Goal: Use online tool/utility: Use online tool/utility

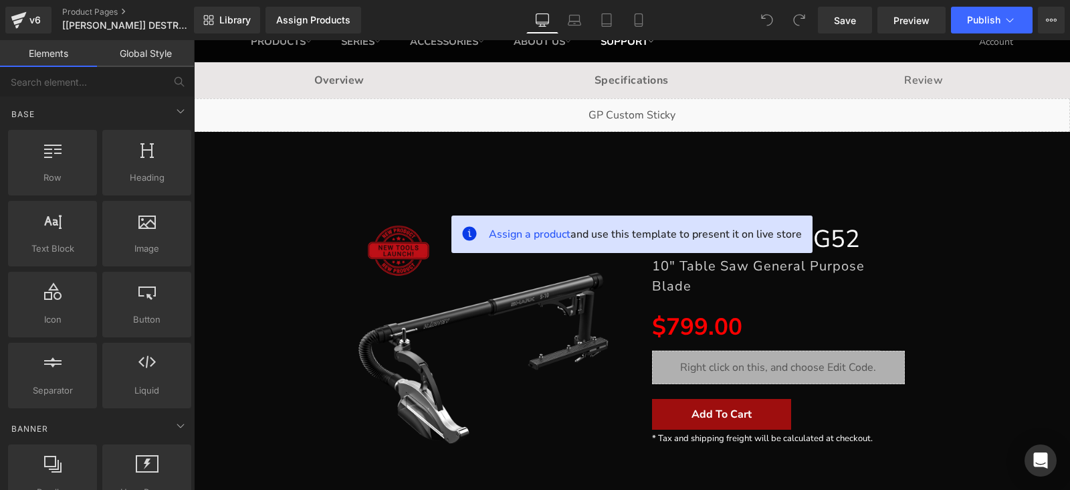
scroll to position [83, 0]
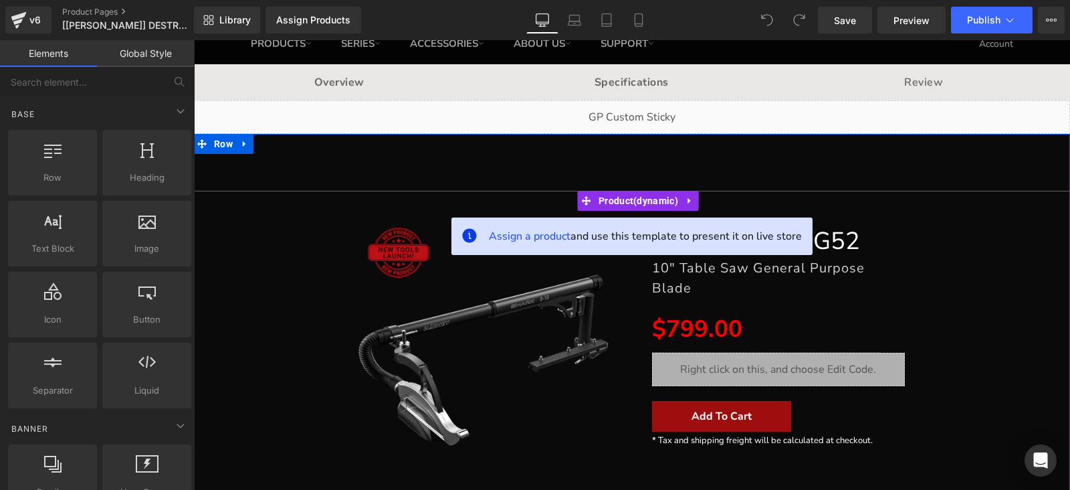
drag, startPoint x: 627, startPoint y: 199, endPoint x: 390, endPoint y: 211, distance: 237.1
click at [627, 199] on span "Product" at bounding box center [638, 201] width 86 height 20
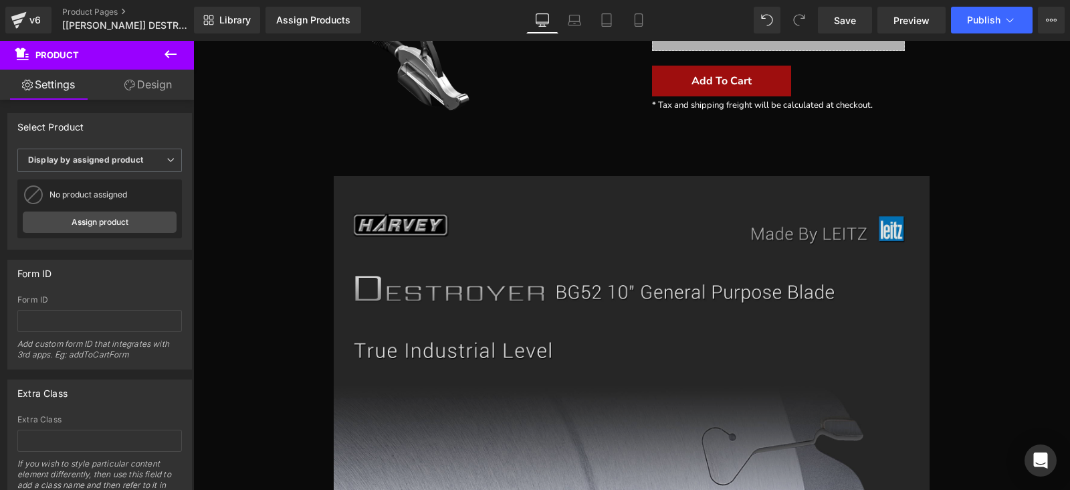
scroll to position [167, 0]
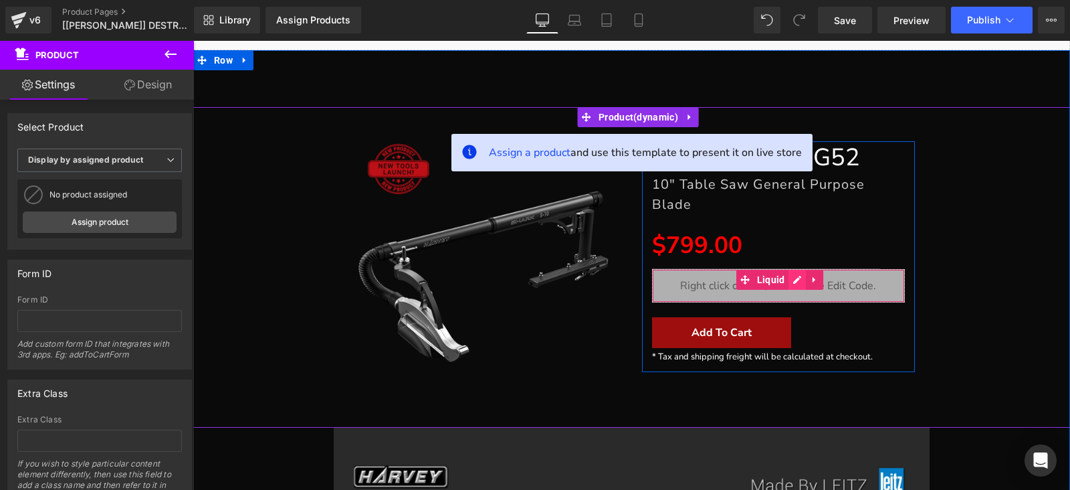
click at [792, 269] on div "Liquid" at bounding box center [779, 285] width 254 height 33
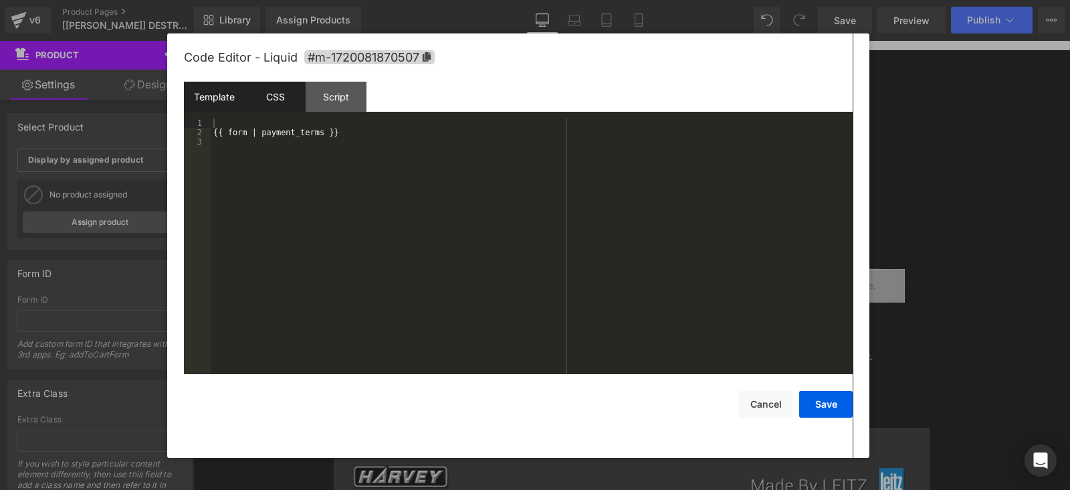
click at [298, 85] on div "CSS" at bounding box center [275, 97] width 61 height 30
drag, startPoint x: 322, startPoint y: 95, endPoint x: 329, endPoint y: 77, distance: 19.3
click at [329, 78] on div "Code Editor - Liquid #m-1720081870507 Template CSS Script Data 1 2 3 {{ form | …" at bounding box center [518, 245] width 669 height 424
click at [363, 108] on div "Script" at bounding box center [336, 97] width 61 height 30
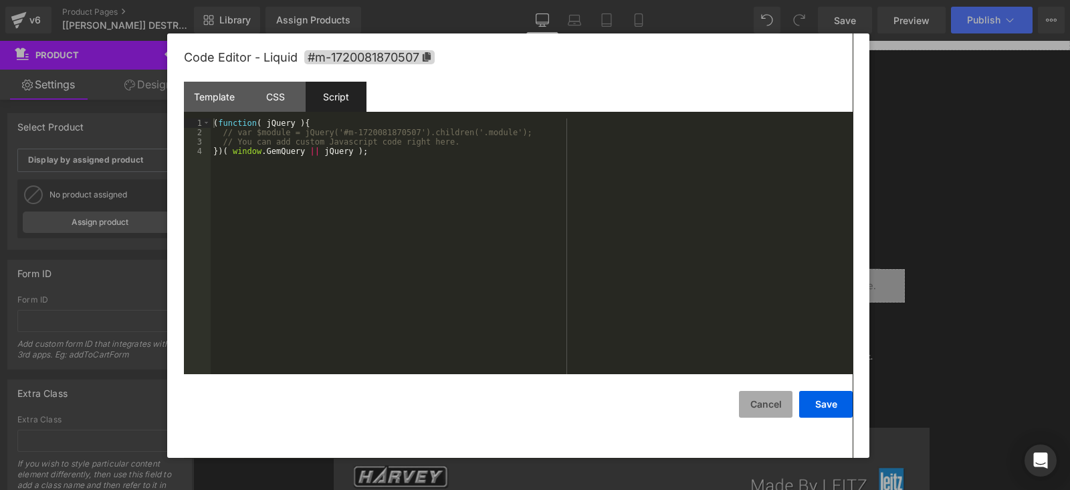
drag, startPoint x: 568, startPoint y: 371, endPoint x: 761, endPoint y: 411, distance: 197.5
click at [761, 411] on button "Cancel" at bounding box center [766, 404] width 54 height 27
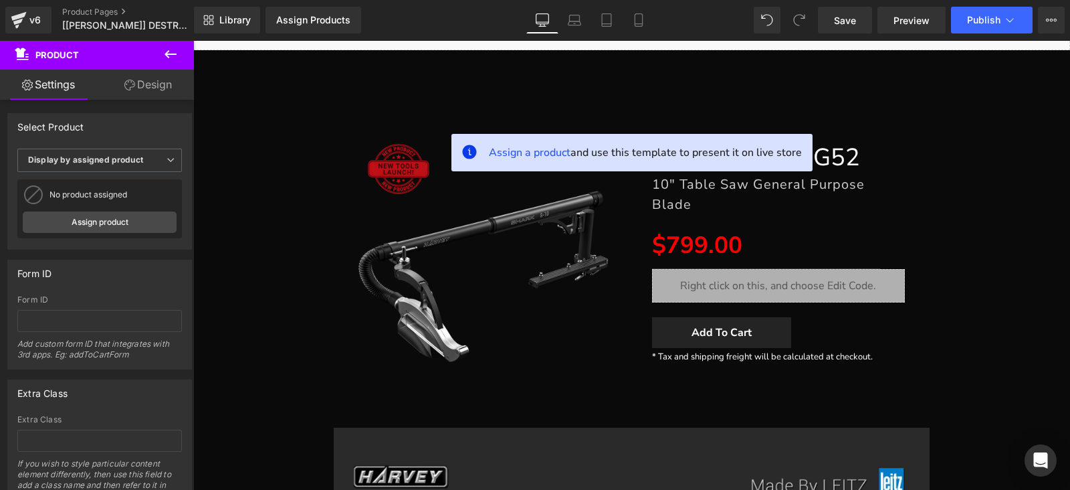
click at [729, 324] on div "Add To Cart (P) Cart Button" at bounding box center [779, 332] width 254 height 31
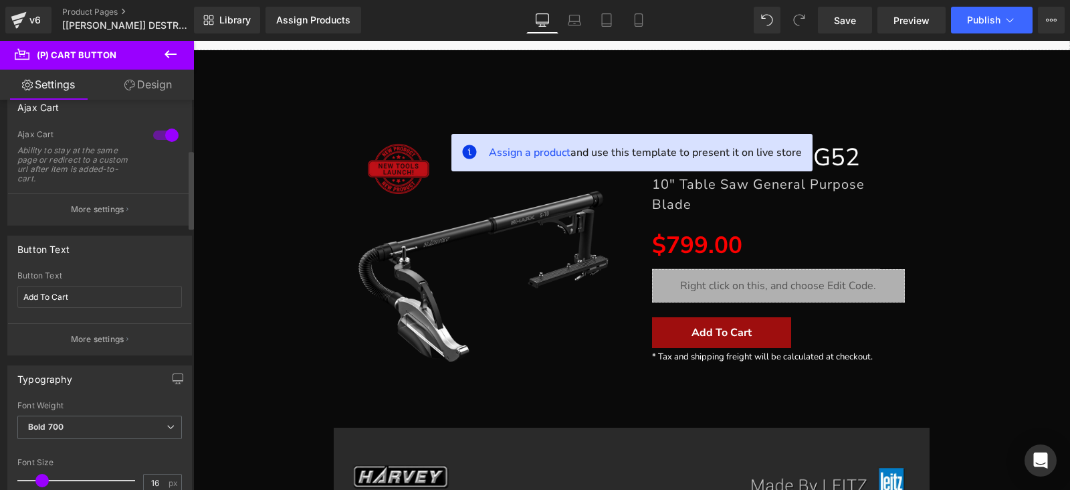
scroll to position [83, 0]
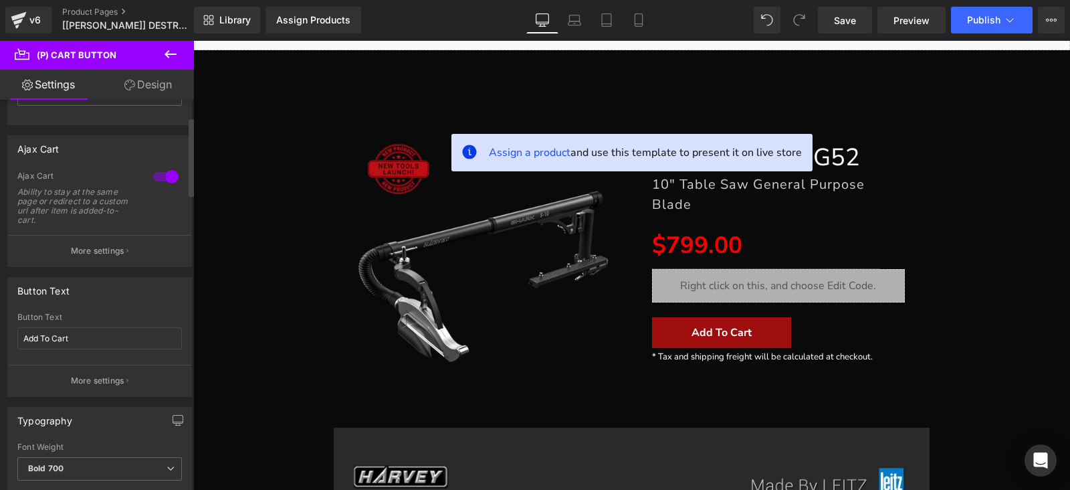
click at [90, 250] on p "More settings" at bounding box center [98, 251] width 54 height 12
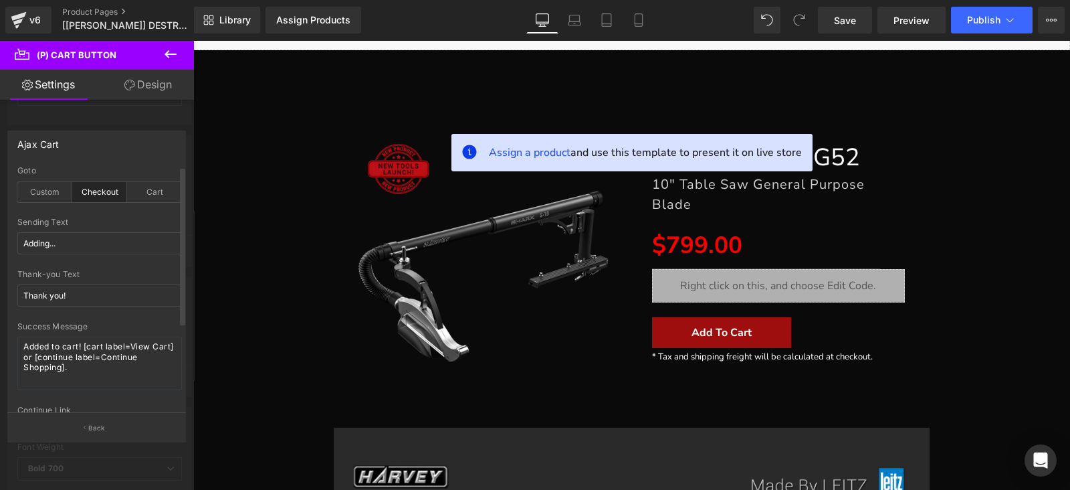
click at [124, 109] on div at bounding box center [97, 268] width 194 height 456
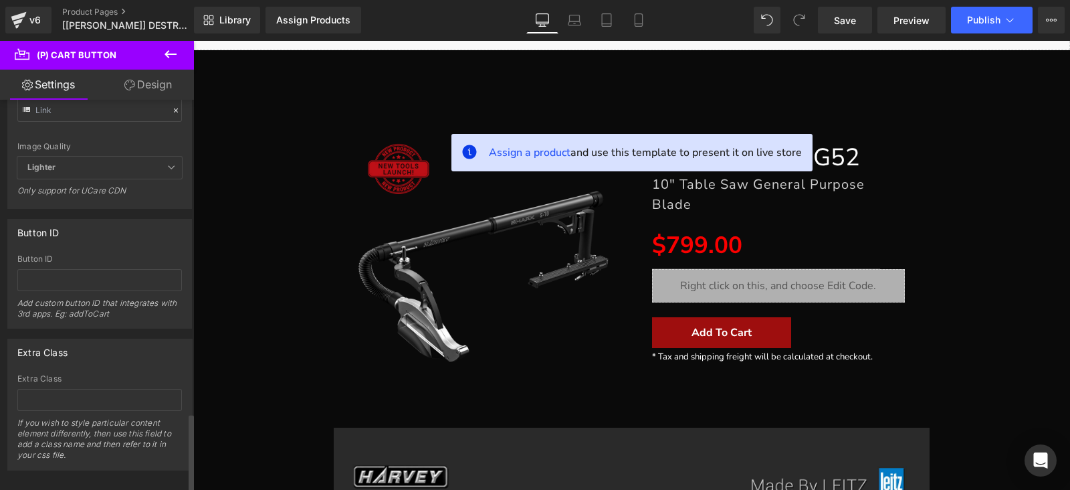
scroll to position [1544, 0]
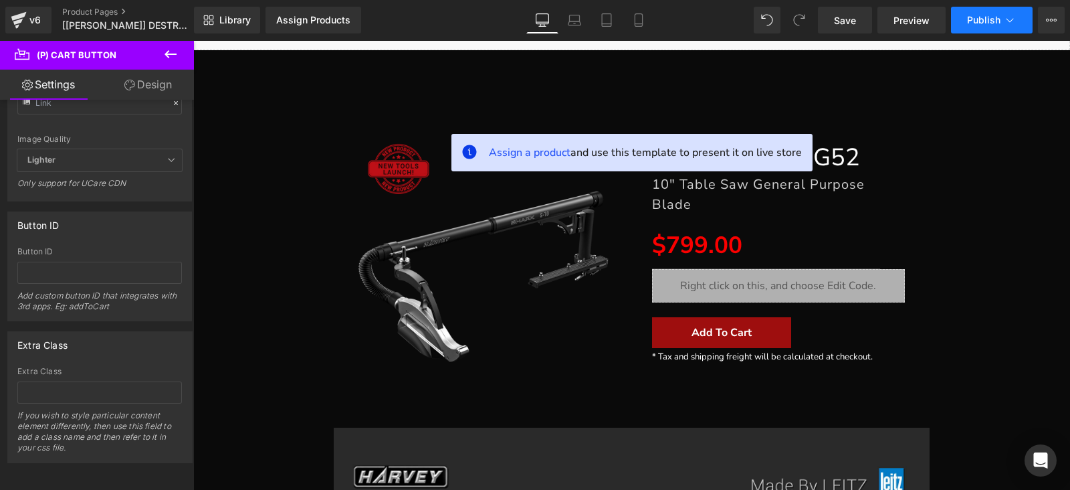
click at [996, 20] on span "Publish" at bounding box center [983, 20] width 33 height 11
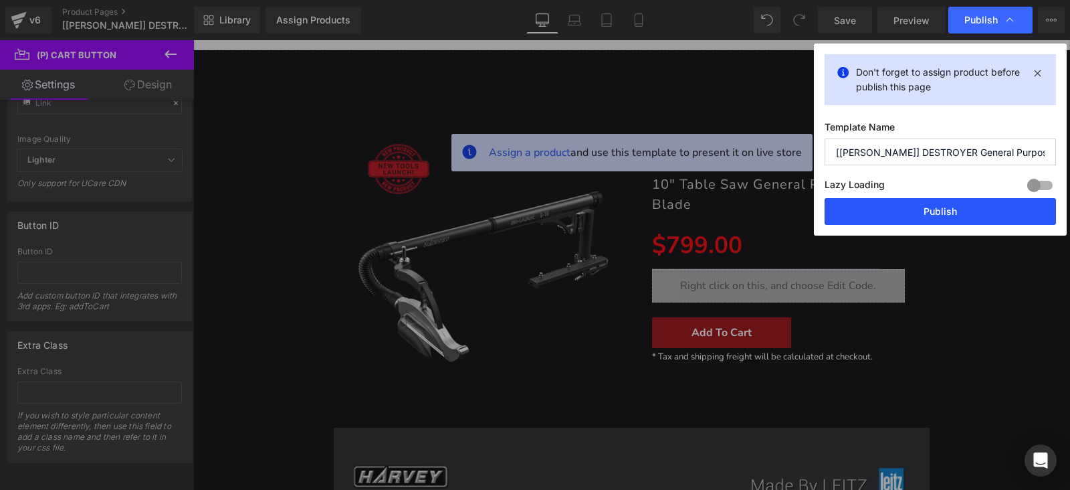
click at [888, 213] on button "Publish" at bounding box center [940, 211] width 231 height 27
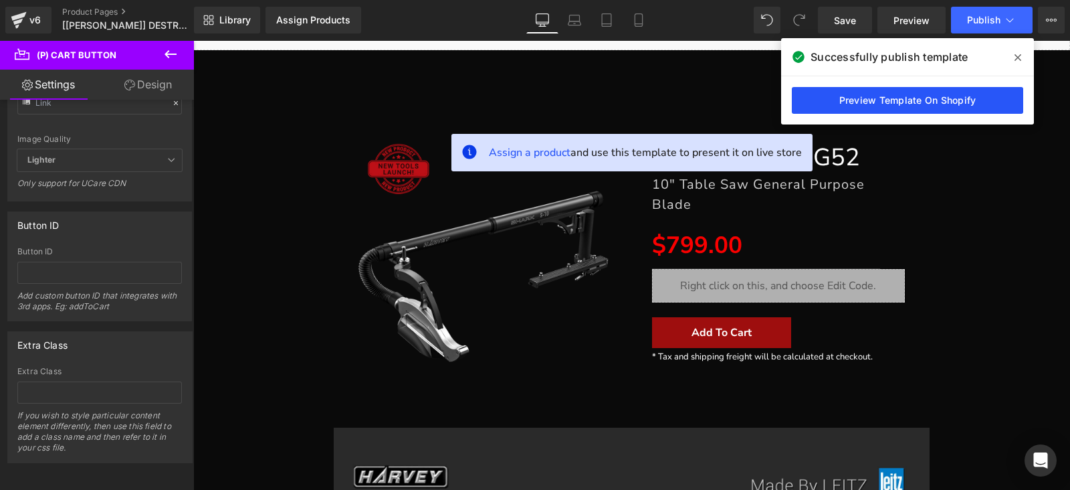
click at [825, 87] on link "Preview Template On Shopify" at bounding box center [907, 100] width 231 height 27
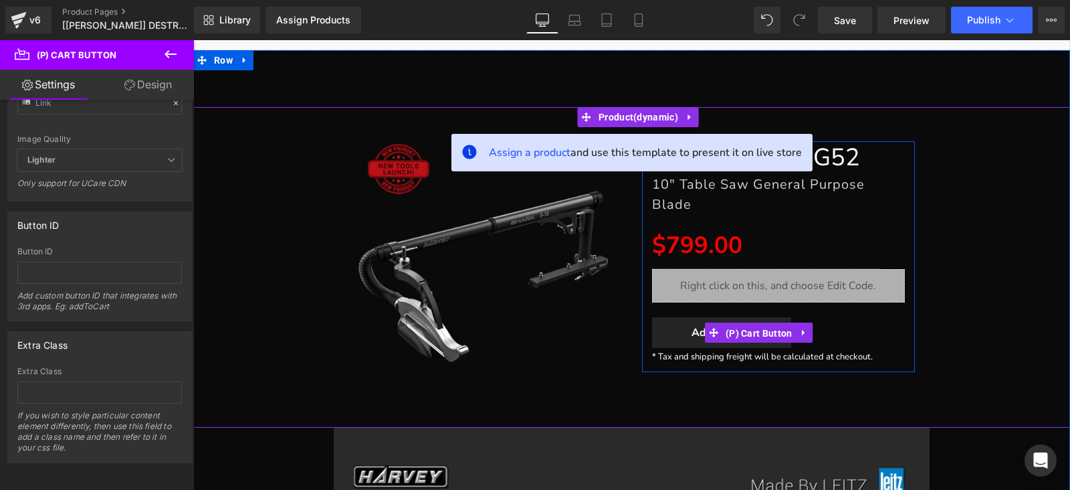
click at [761, 327] on span "(P) Cart Button" at bounding box center [759, 333] width 74 height 20
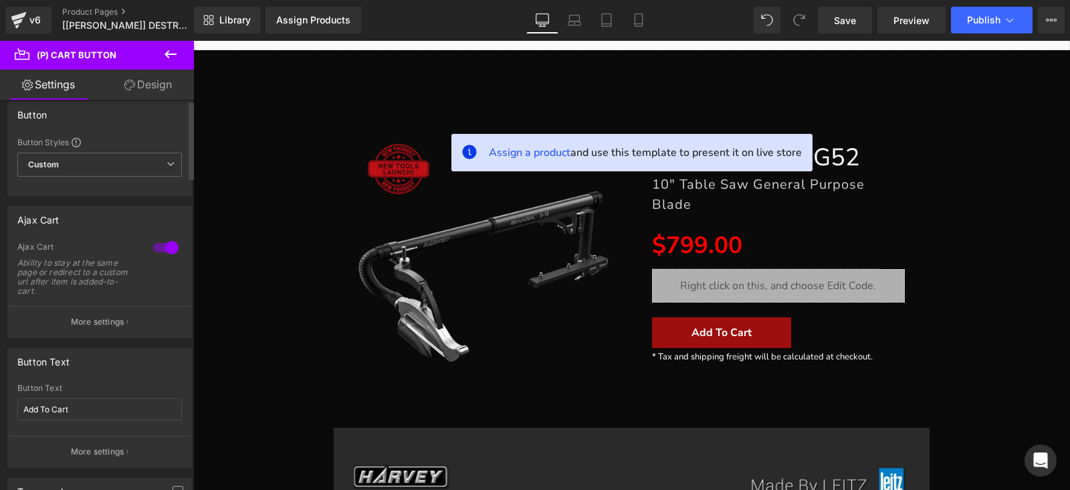
scroll to position [0, 0]
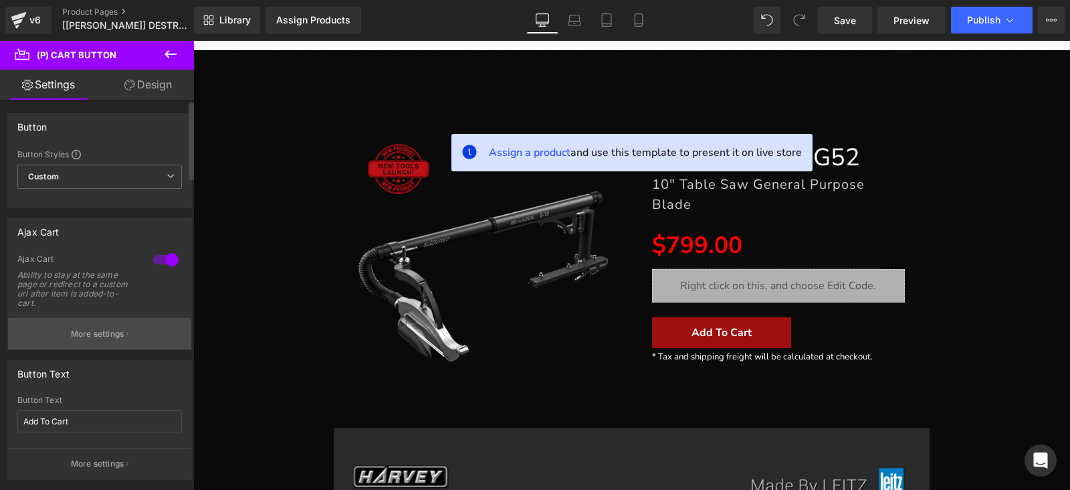
click at [84, 322] on button "More settings" at bounding box center [99, 333] width 183 height 31
